Goal: Information Seeking & Learning: Learn about a topic

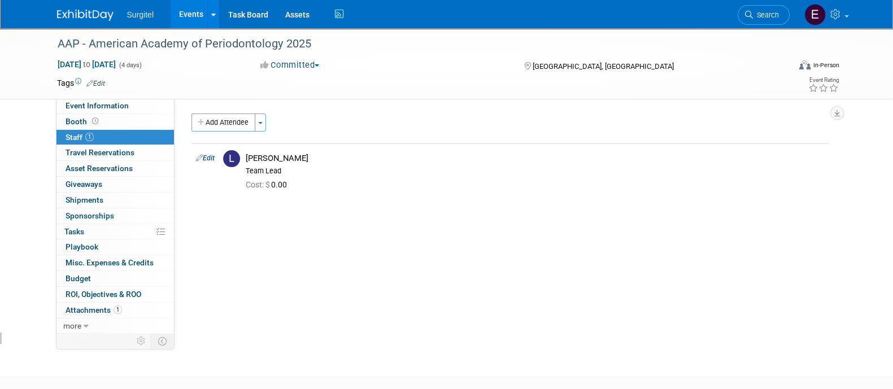
click at [194, 15] on link "Events" at bounding box center [191, 14] width 41 height 28
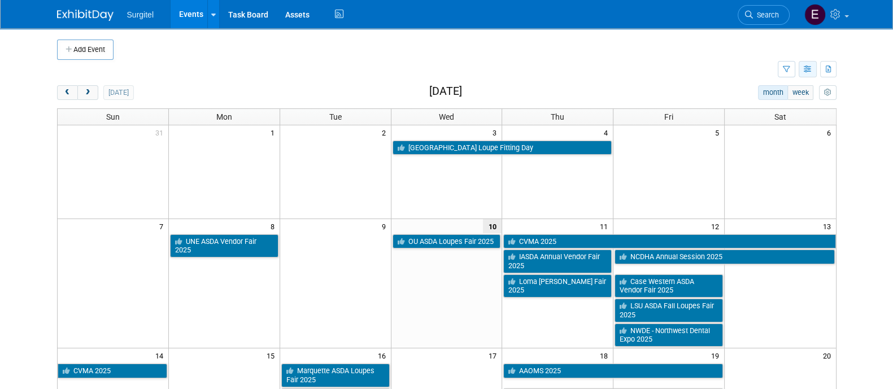
click at [805, 66] on icon "button" at bounding box center [808, 69] width 8 height 7
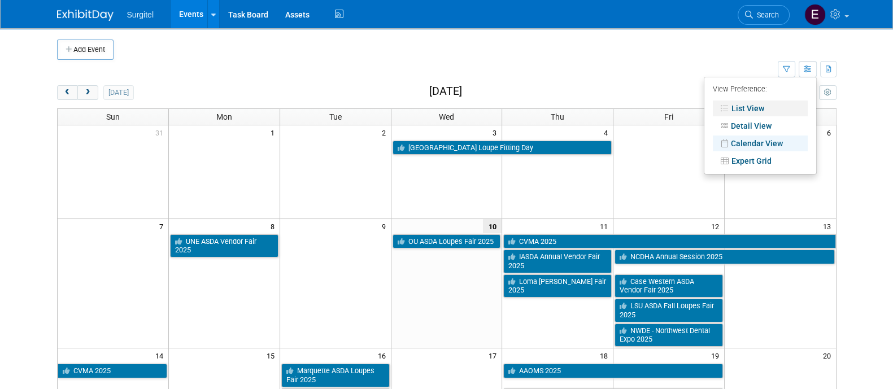
click at [754, 110] on link "List View" at bounding box center [760, 109] width 95 height 16
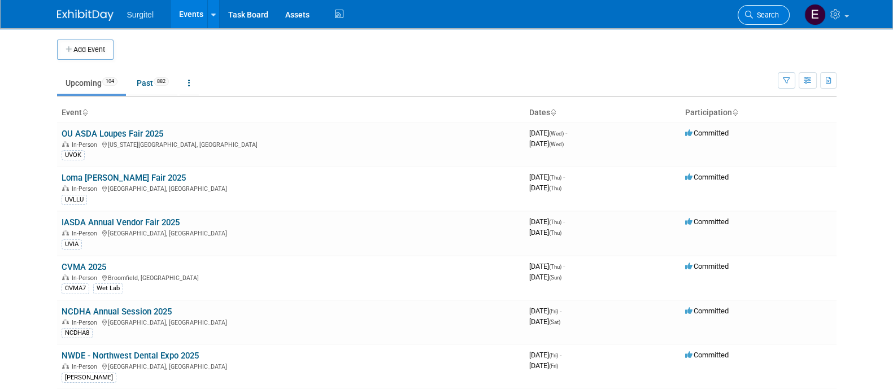
click at [752, 11] on icon at bounding box center [749, 15] width 8 height 8
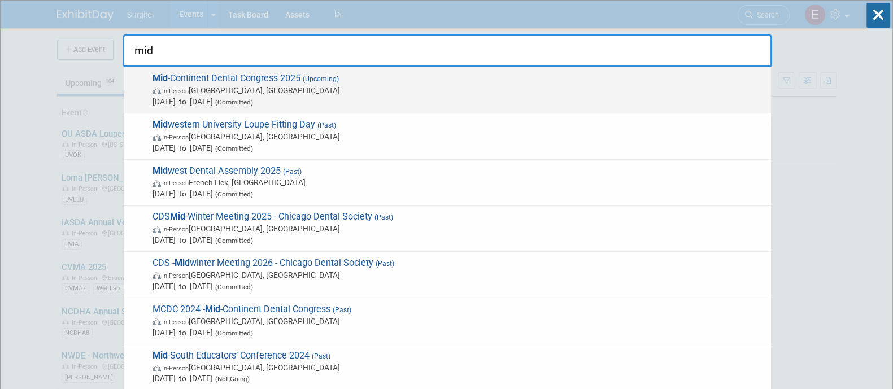
type input "mid"
click at [644, 96] on span "Sep 25, 2025 to Sep 26, 2025 (Committed)" at bounding box center [459, 101] width 613 height 11
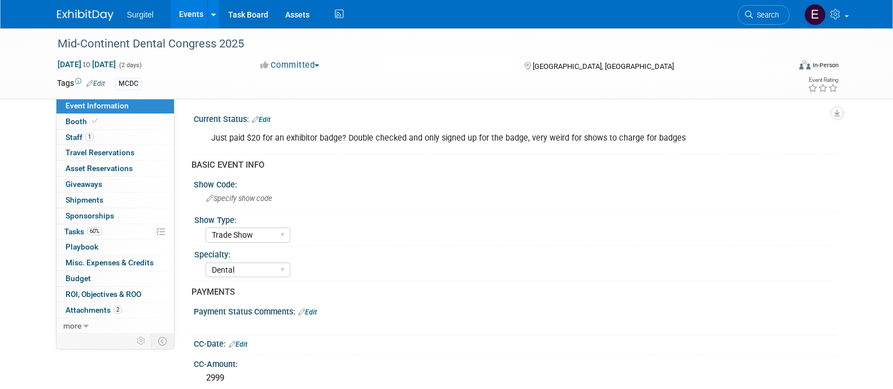
select select "Trade Show"
select select "Dental"
select select "No"
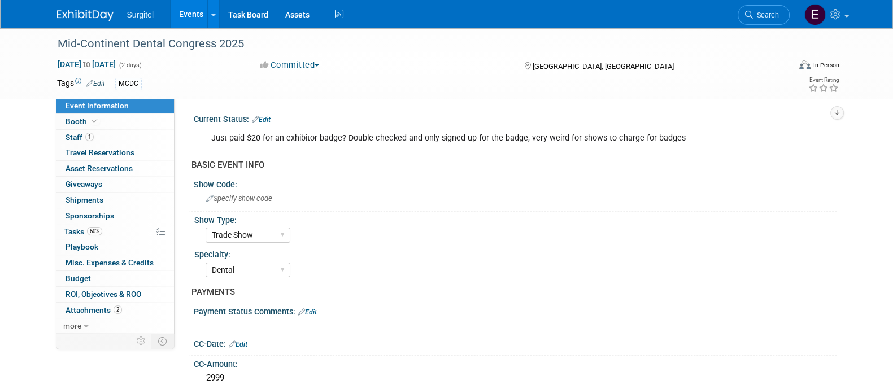
click at [644, 94] on div "Mid-Continent Dental Congress 2025 Sep 25, 2025 to Sep 26, 2025 (2 days) Sep 25…" at bounding box center [447, 63] width 796 height 71
click at [108, 117] on link "Booth" at bounding box center [114, 121] width 117 height 15
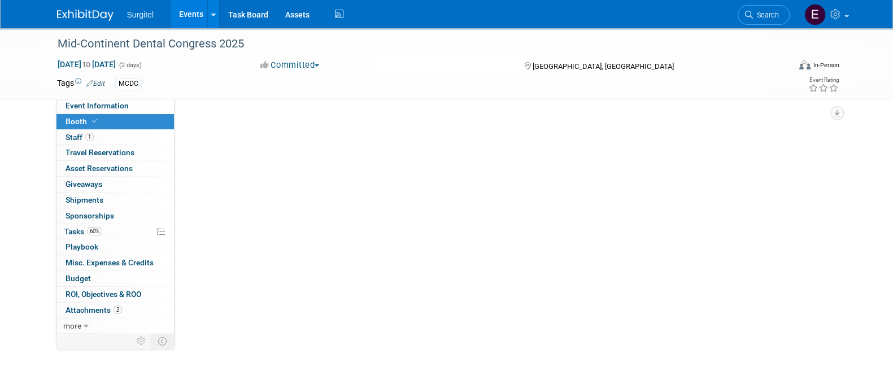
select select "8' Fabric Popup"
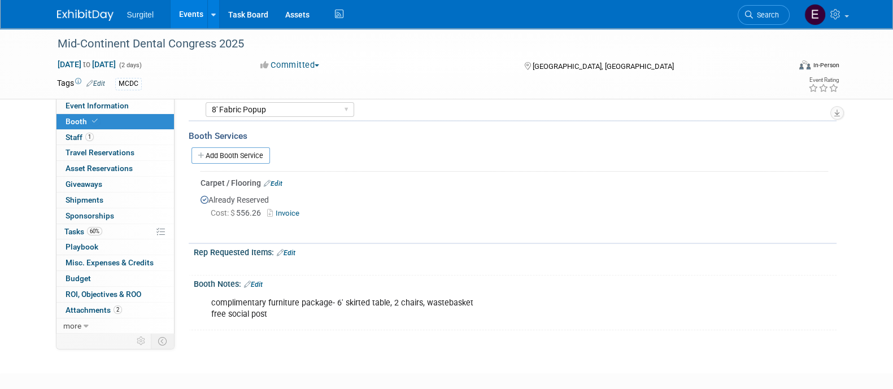
scroll to position [181, 0]
click at [760, 18] on span "Search" at bounding box center [766, 15] width 26 height 8
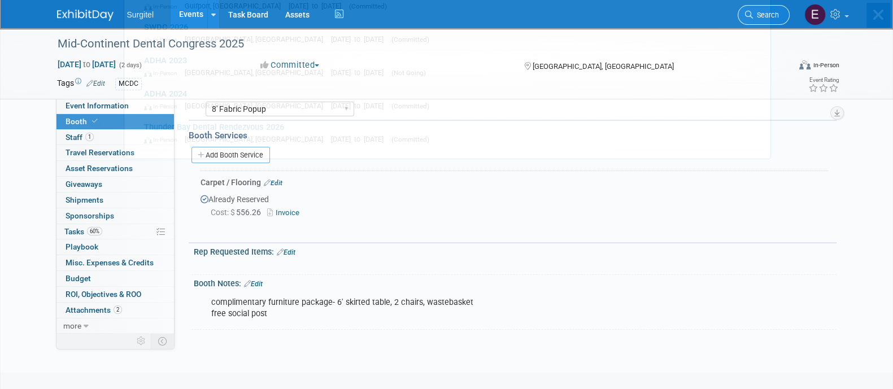
scroll to position [0, 0]
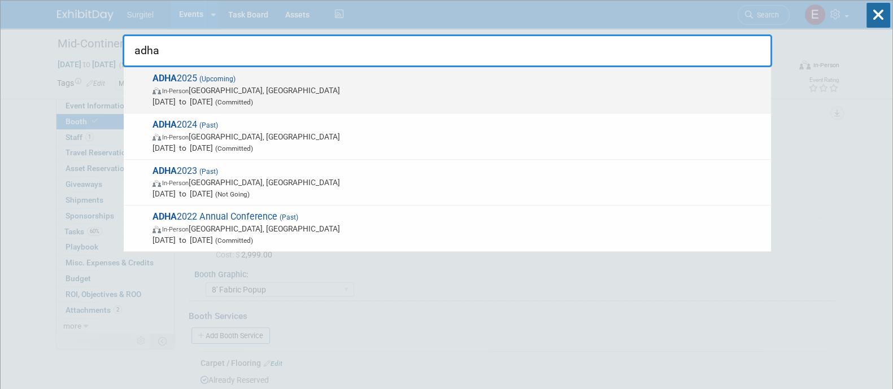
type input "adha"
click at [663, 78] on span "ADHA 2025 (Upcoming) In-Person Long Beach, CA Oct 4, 2025 to Oct 6, 2025 (Commi…" at bounding box center [457, 90] width 616 height 34
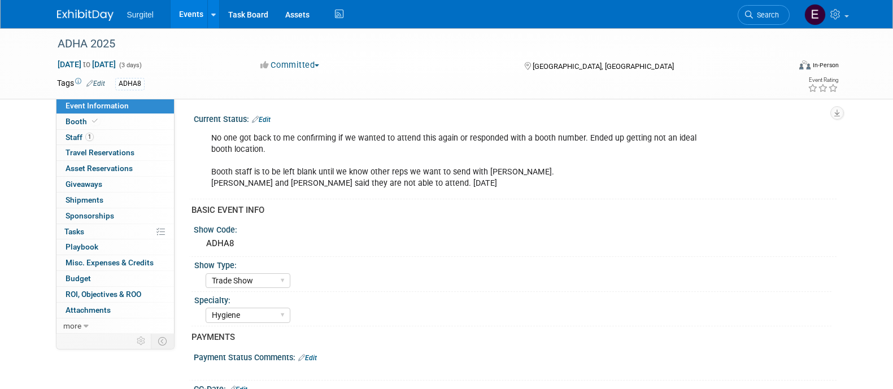
select select "Trade Show"
select select "Hygiene"
select select "SkyMiles - 93008"
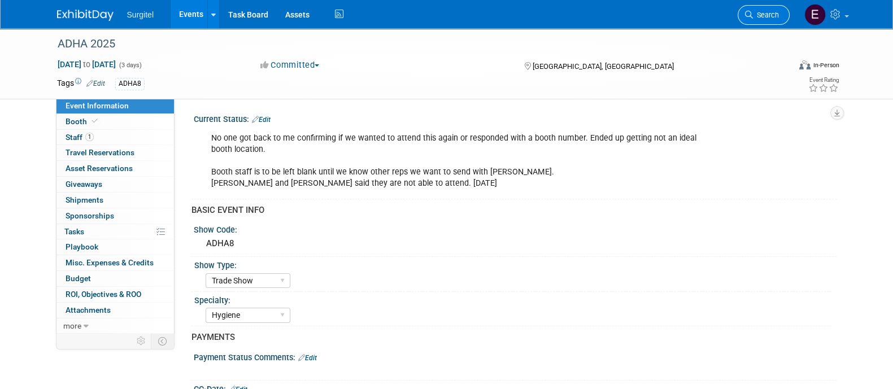
click at [752, 11] on icon at bounding box center [749, 15] width 8 height 8
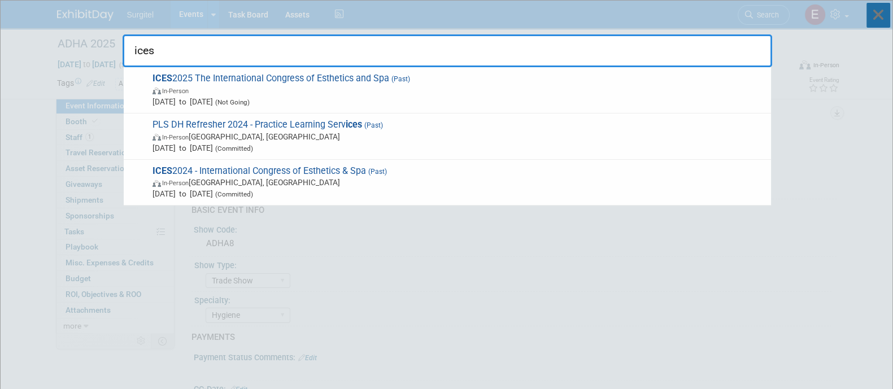
type input "ices"
click at [878, 14] on icon at bounding box center [879, 15] width 24 height 25
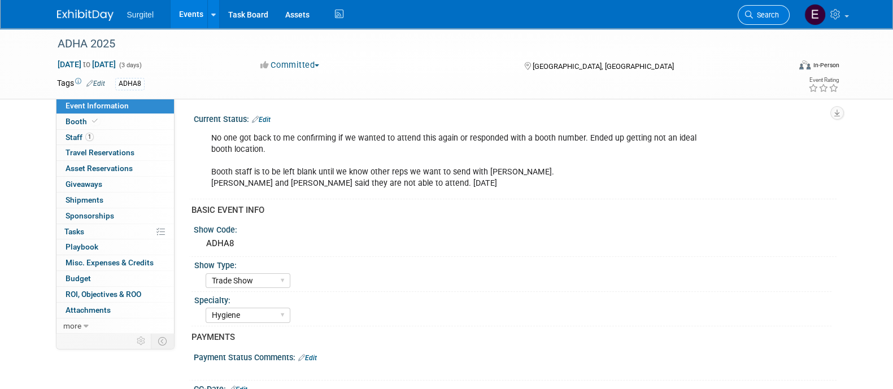
click at [768, 16] on span "Search" at bounding box center [766, 15] width 26 height 8
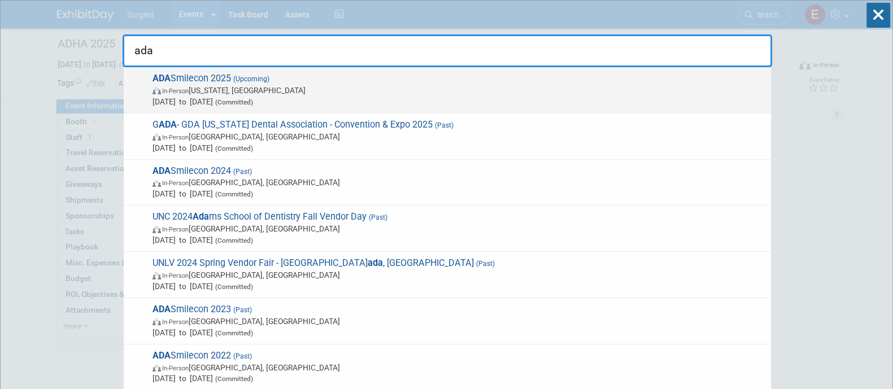
type input "ada"
click at [398, 96] on span "Oct 23, 2025 to Oct 25, 2025 (Committed)" at bounding box center [459, 101] width 613 height 11
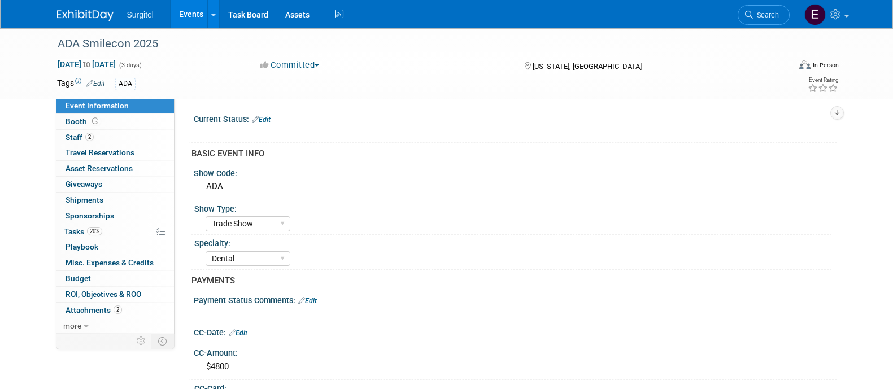
select select "Trade Show"
select select "Dental"
select select "No"
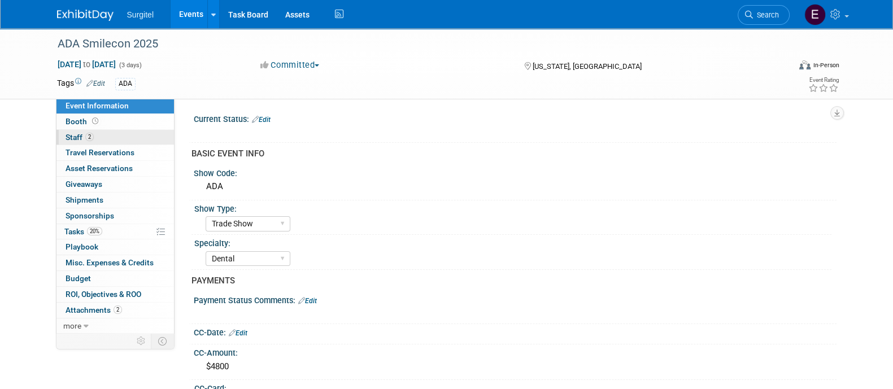
click at [110, 138] on link "2 Staff 2" at bounding box center [114, 137] width 117 height 15
